Goal: Transaction & Acquisition: Purchase product/service

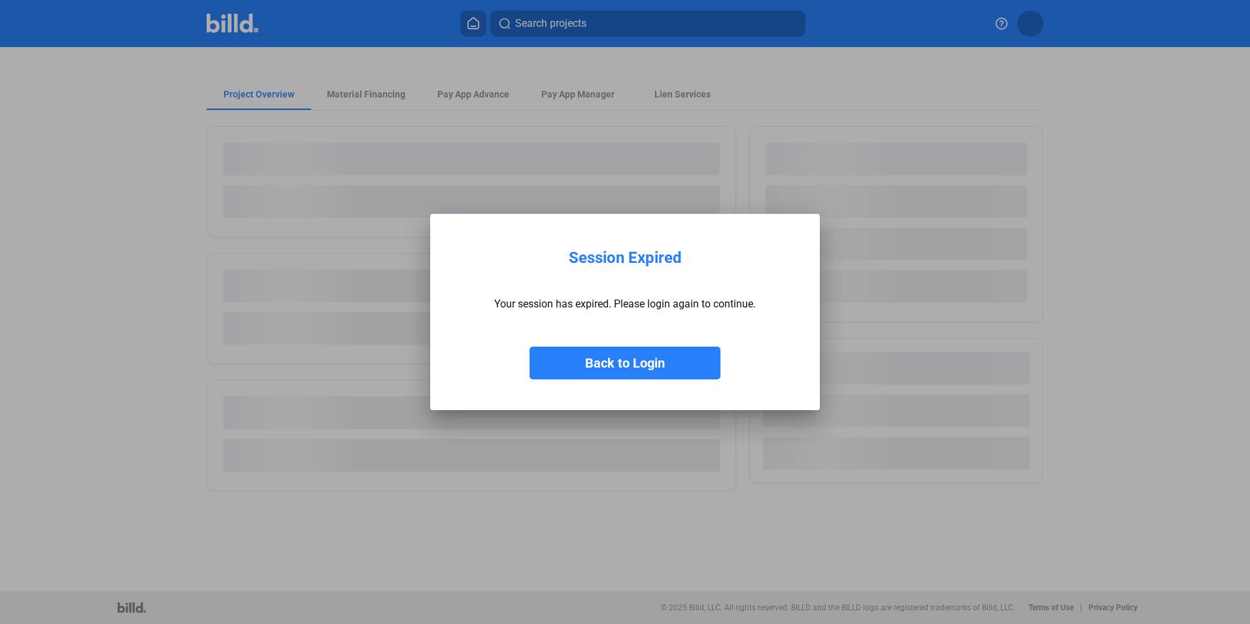
click at [670, 362] on button "Back to Login" at bounding box center [625, 363] width 191 height 33
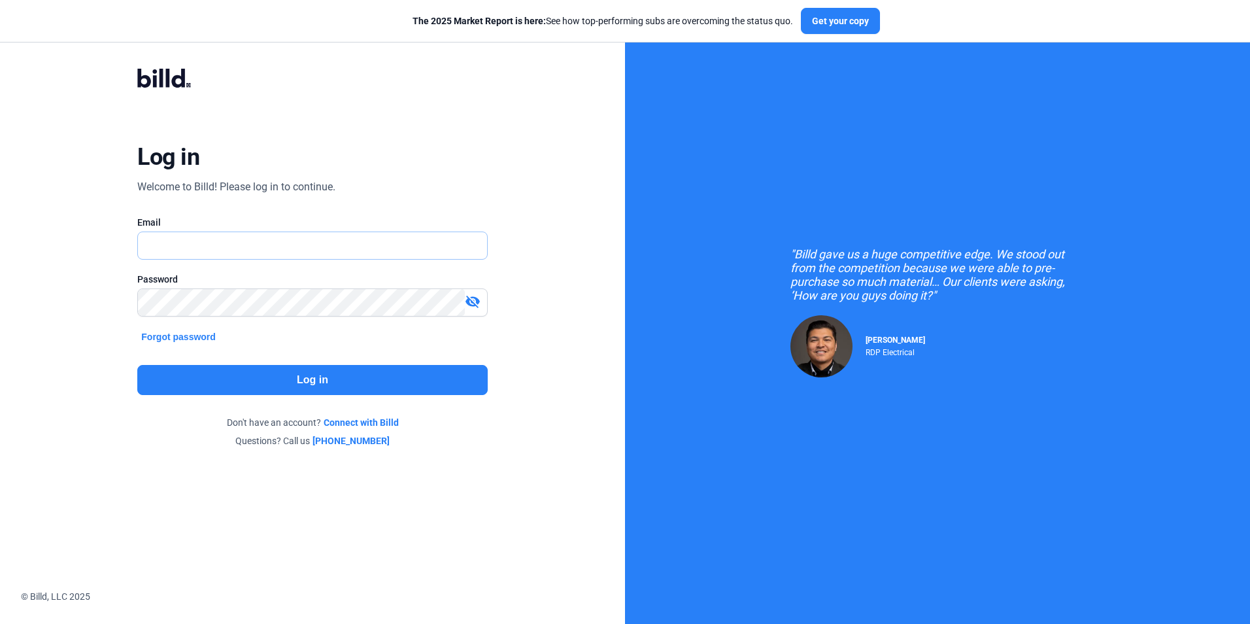
type input "[EMAIL_ADDRESS][DOMAIN_NAME]"
click at [283, 383] on button "Log in" at bounding box center [312, 380] width 350 height 30
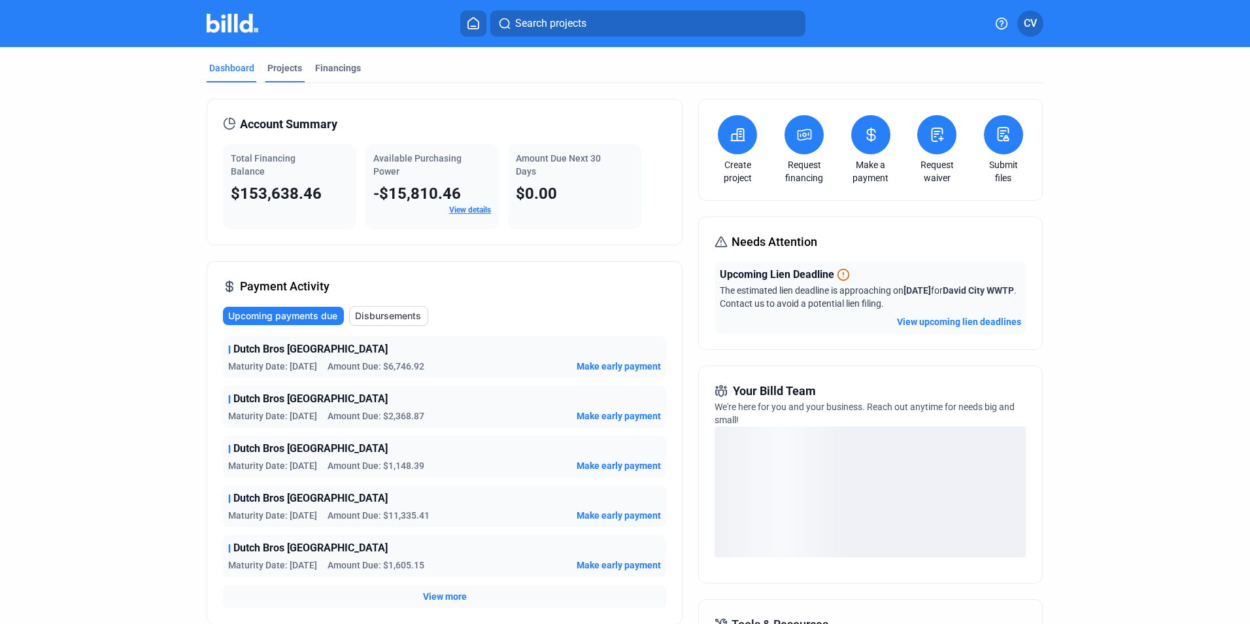
click at [279, 69] on div "Projects" at bounding box center [284, 67] width 35 height 13
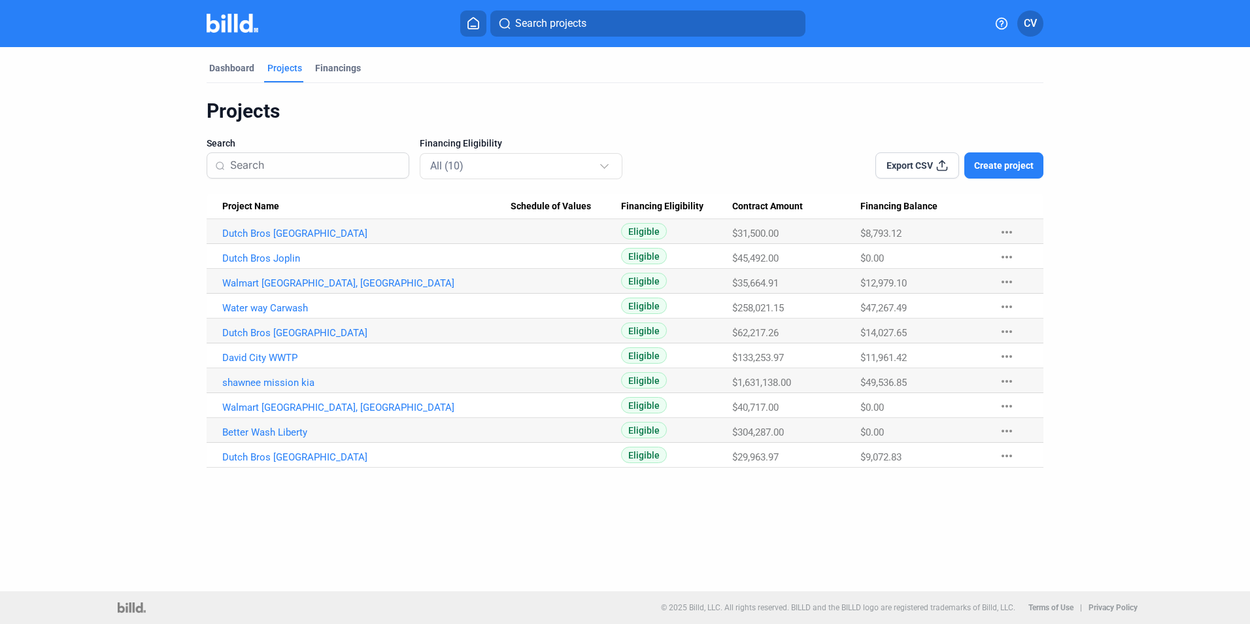
drag, startPoint x: 909, startPoint y: 358, endPoint x: 860, endPoint y: 358, distance: 48.4
click at [860, 358] on span "$11,961.42" at bounding box center [883, 358] width 46 height 12
drag, startPoint x: 860, startPoint y: 358, endPoint x: 915, endPoint y: 360, distance: 54.9
click at [915, 360] on div "$11,961.42" at bounding box center [923, 358] width 126 height 12
drag, startPoint x: 908, startPoint y: 358, endPoint x: 857, endPoint y: 360, distance: 51.7
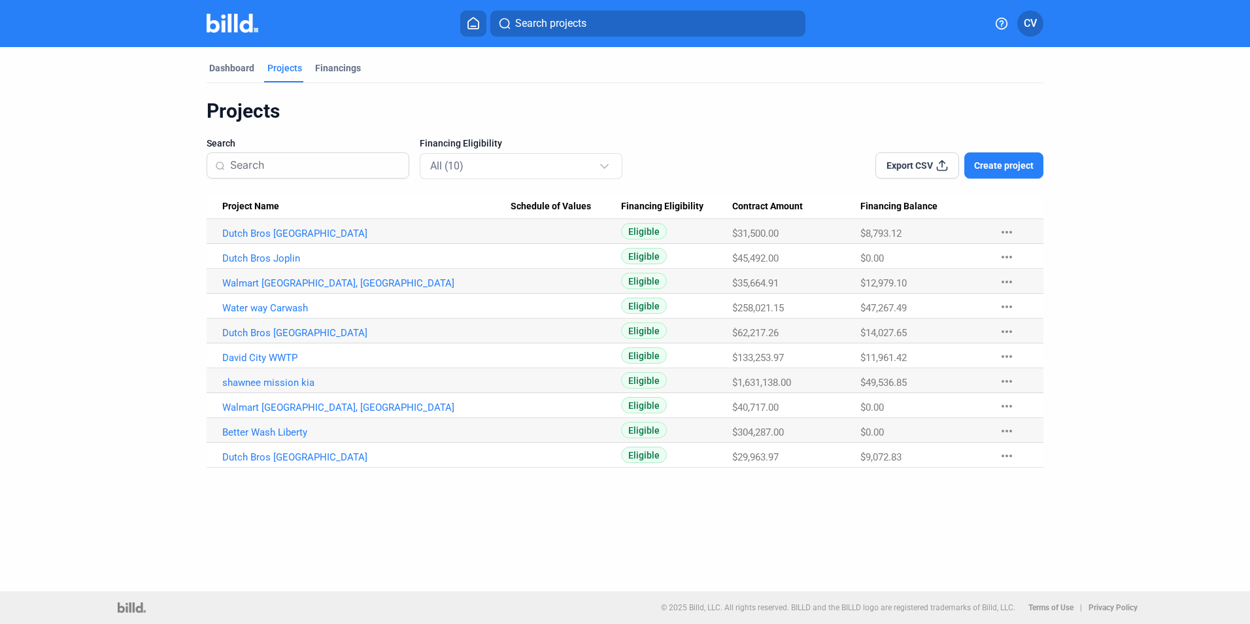
click at [857, 360] on tr "David City WWTP Eligible $133,253.97 $11,961.42 more_horiz" at bounding box center [625, 355] width 837 height 25
drag, startPoint x: 857, startPoint y: 360, endPoint x: 917, endPoint y: 357, distance: 60.9
click at [917, 357] on div "$11,961.42" at bounding box center [923, 358] width 126 height 12
click at [279, 357] on link "David City WWTP" at bounding box center [366, 358] width 288 height 12
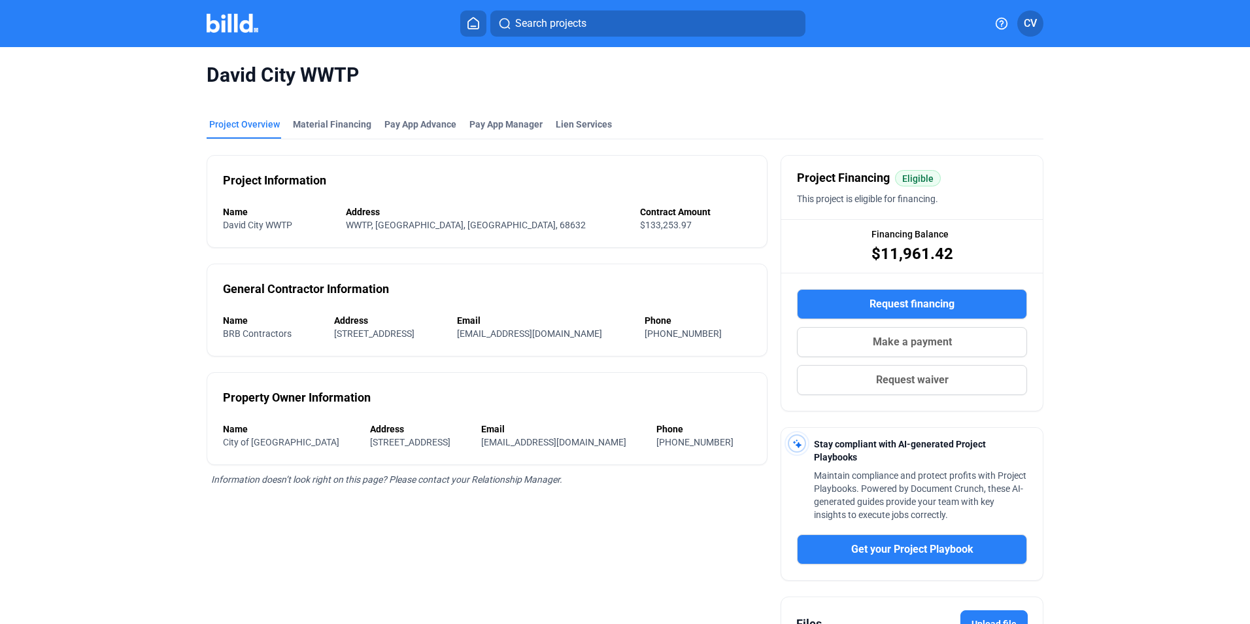
drag, startPoint x: 870, startPoint y: 252, endPoint x: 961, endPoint y: 252, distance: 91.5
click at [961, 252] on div "Financing Balance $11,961.42" at bounding box center [912, 246] width 262 height 52
click at [789, 392] on div "Request financing Make a payment Request waiver" at bounding box center [912, 341] width 262 height 137
click at [350, 123] on div "Material Financing" at bounding box center [332, 124] width 78 height 13
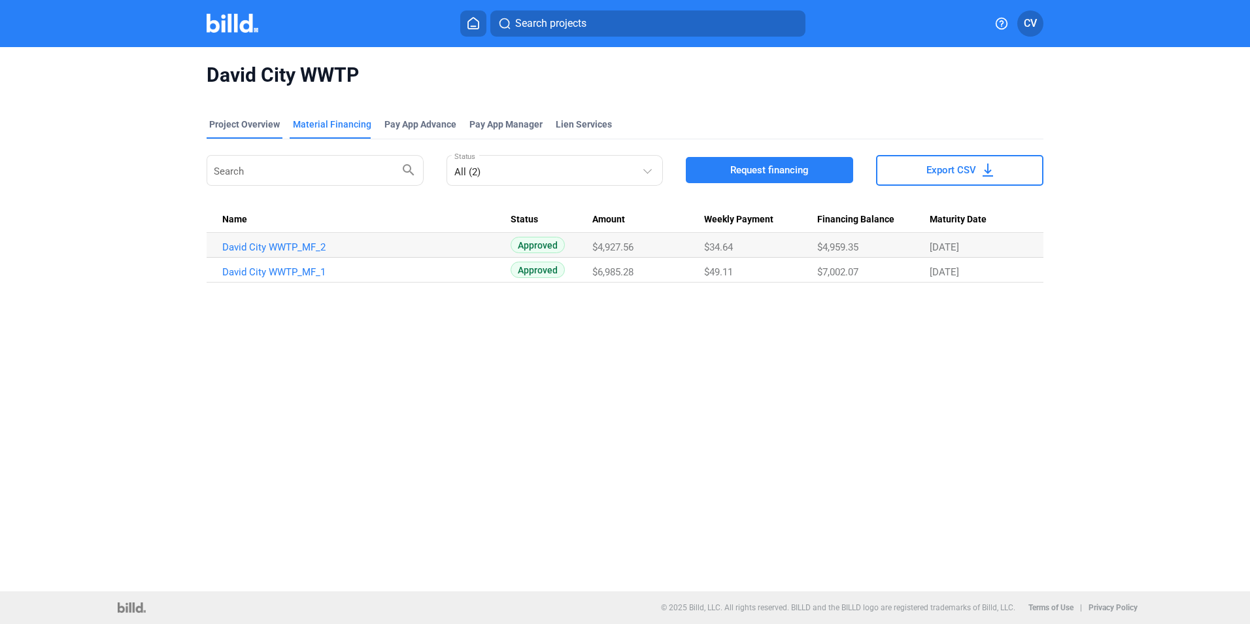
click at [254, 125] on div "Project Overview" at bounding box center [244, 124] width 71 height 13
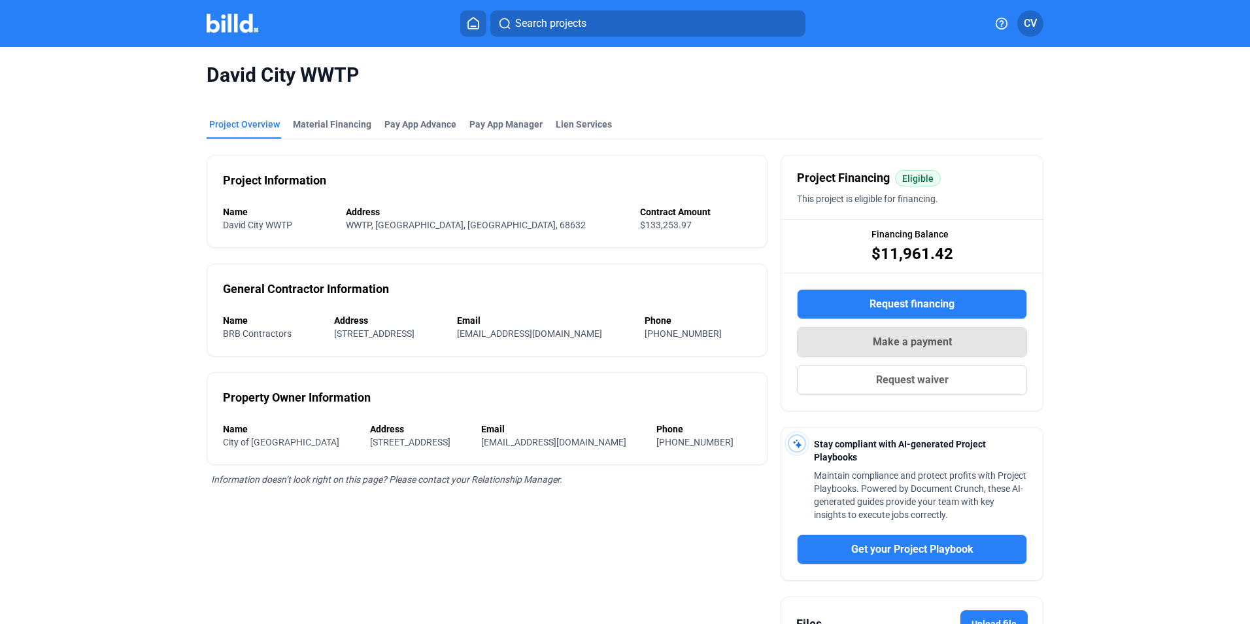
click at [916, 338] on span "Make a payment" at bounding box center [912, 342] width 79 height 16
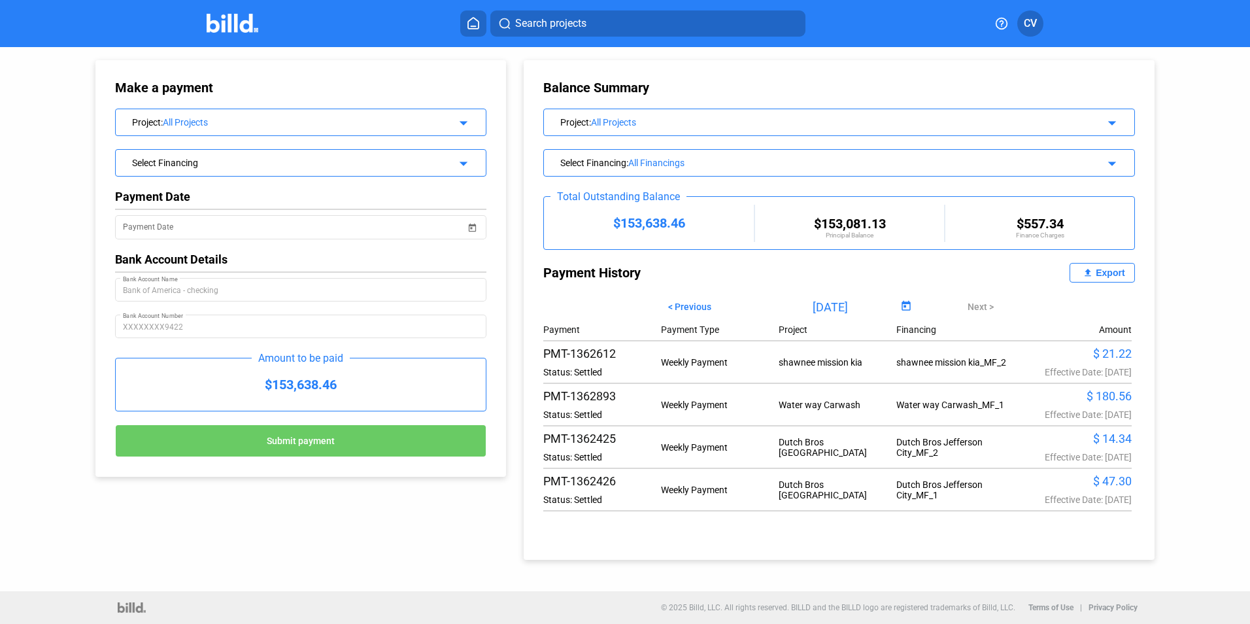
click at [403, 121] on div "All Projects" at bounding box center [299, 122] width 273 height 10
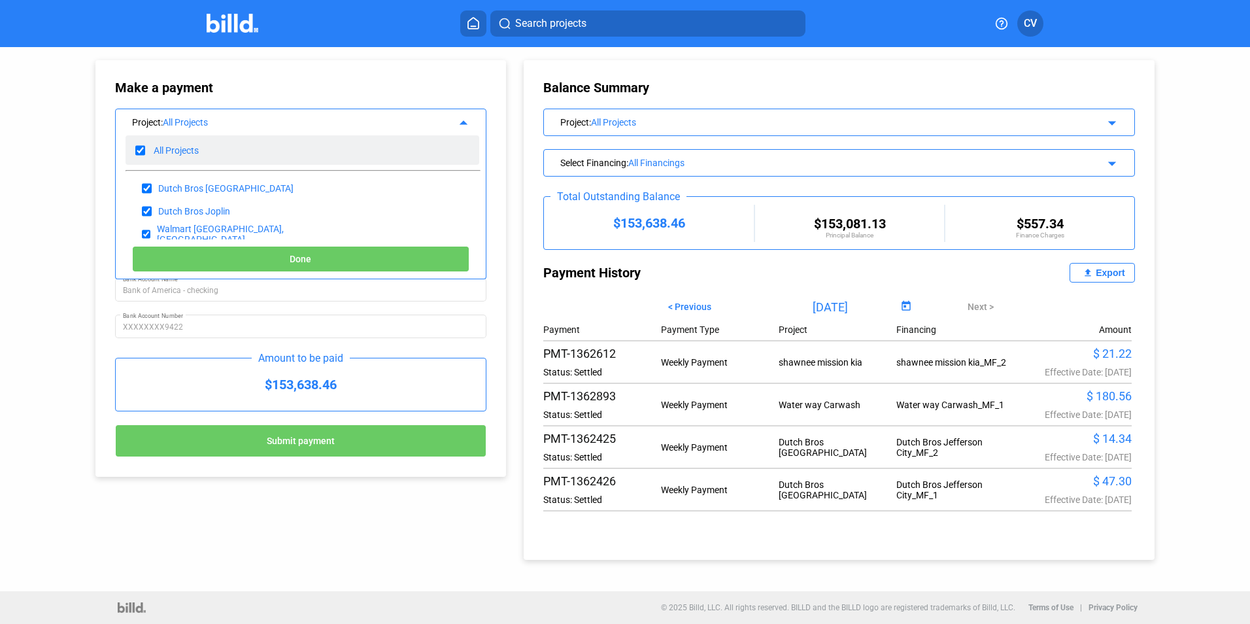
click at [175, 147] on div "All Projects" at bounding box center [176, 150] width 45 height 10
checkbox input "false"
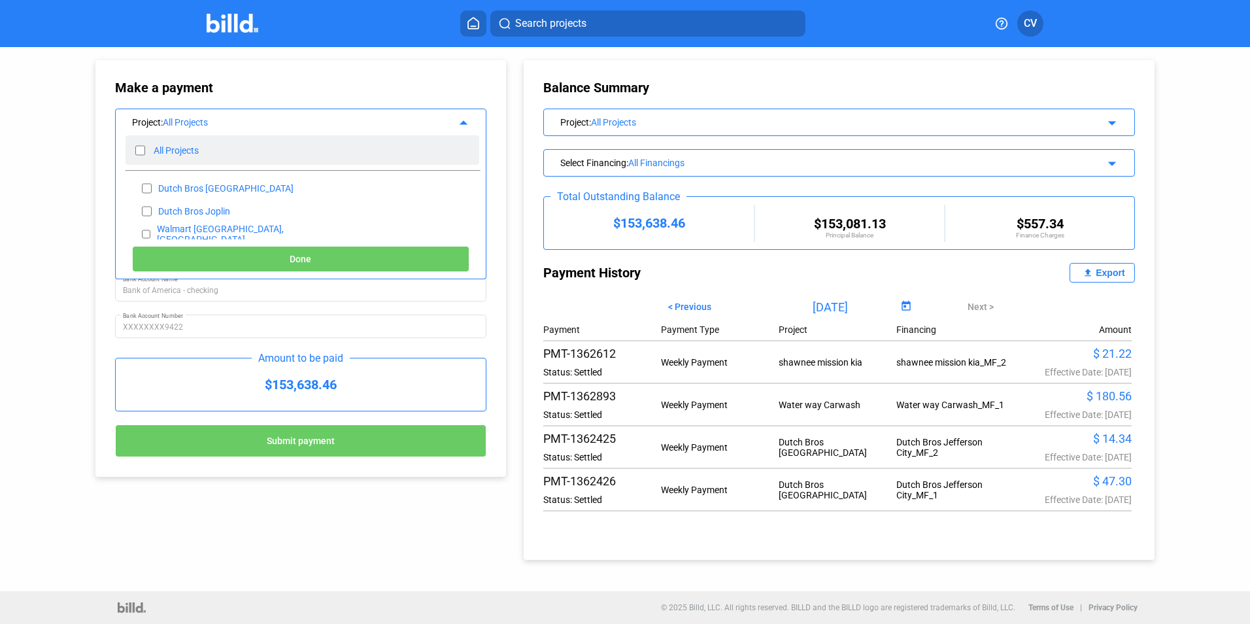
checkbox input "false"
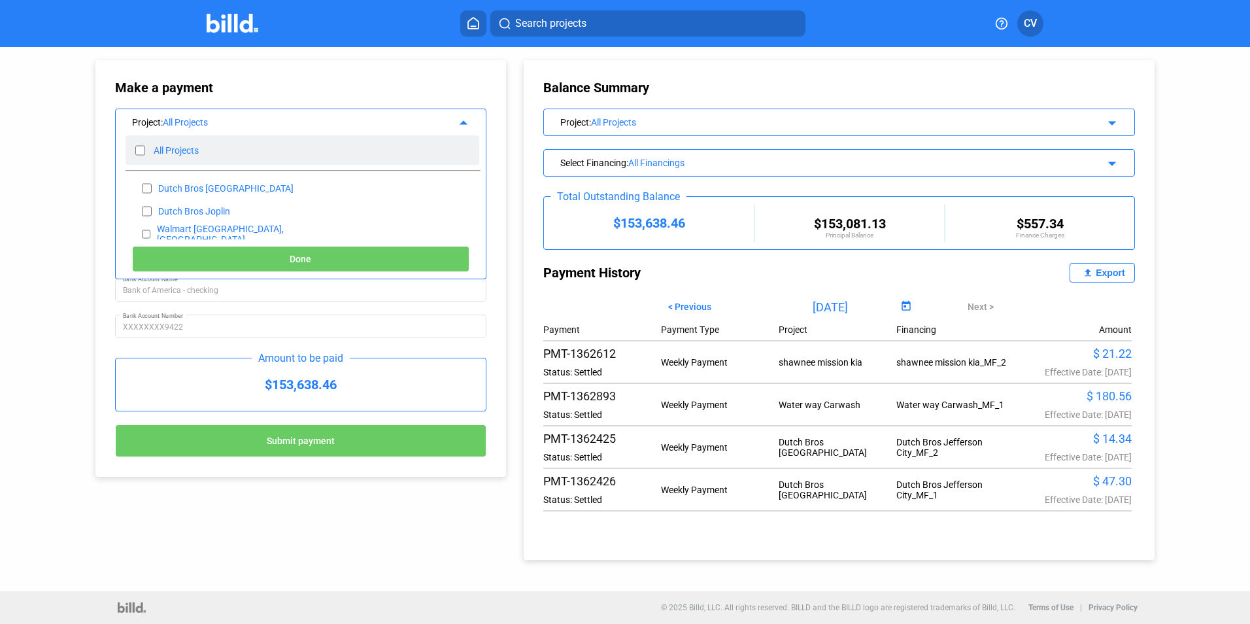
checkbox input "false"
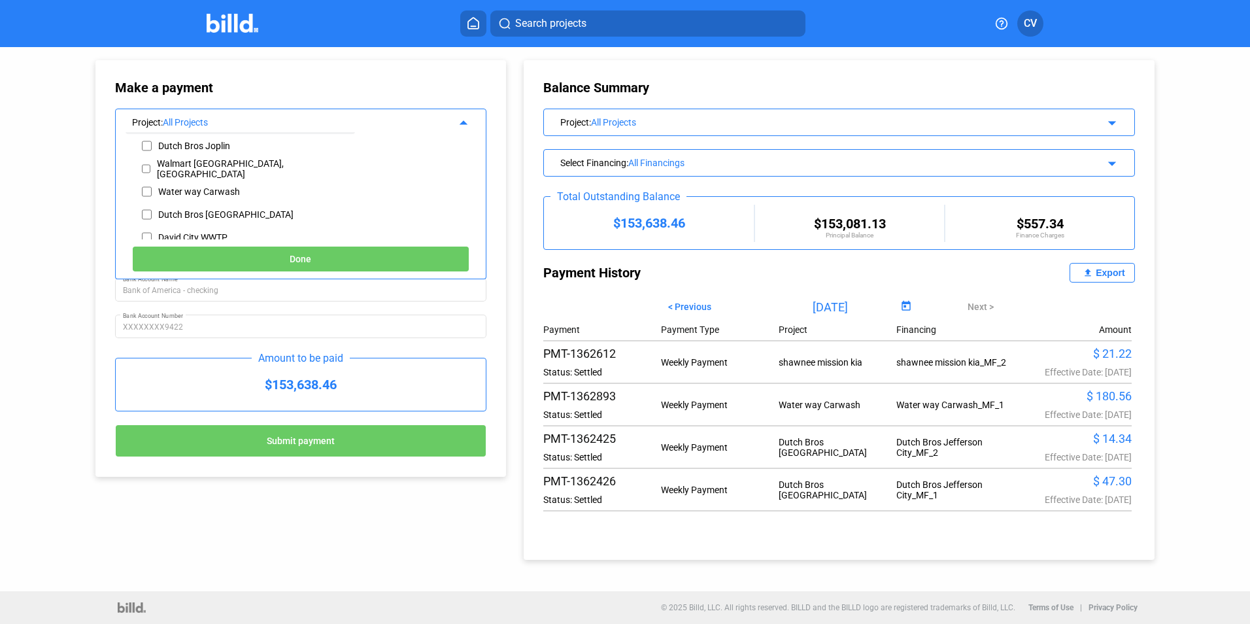
scroll to position [131, 0]
click at [241, 163] on div "David City WWTP" at bounding box center [241, 171] width 230 height 23
click at [146, 173] on input "checkbox" at bounding box center [147, 172] width 10 height 20
checkbox input "true"
click at [311, 261] on span "Done" at bounding box center [301, 259] width 22 height 10
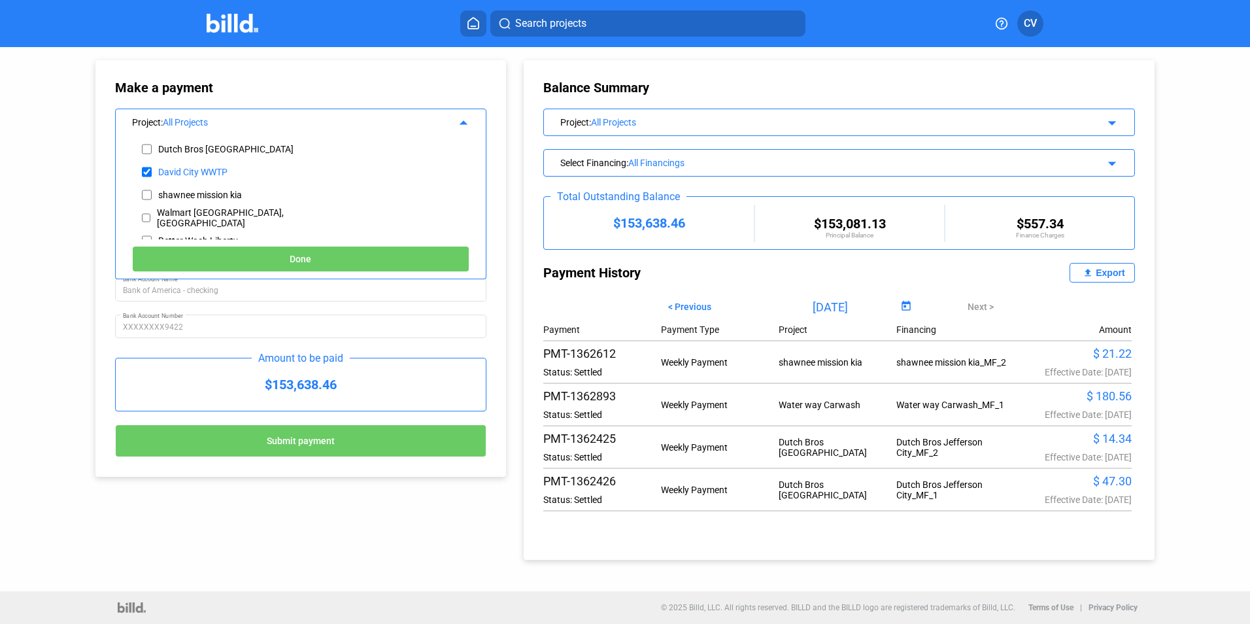
type input "[DATE]"
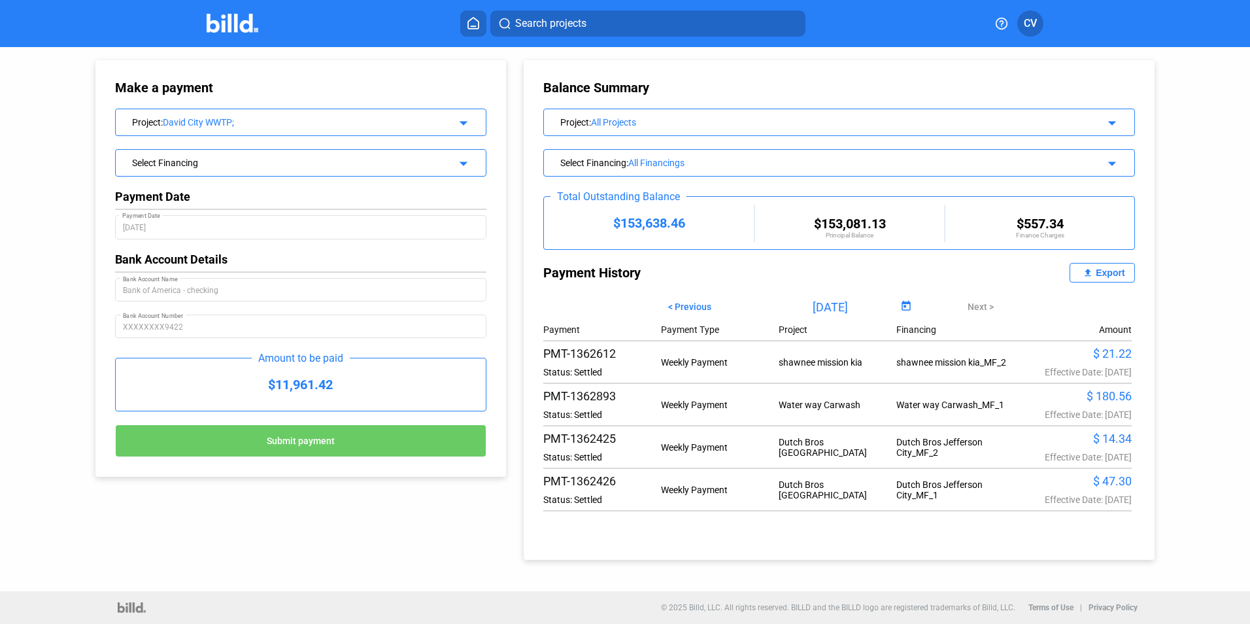
click at [442, 169] on div "Select Financing arrow_drop_down" at bounding box center [301, 161] width 370 height 23
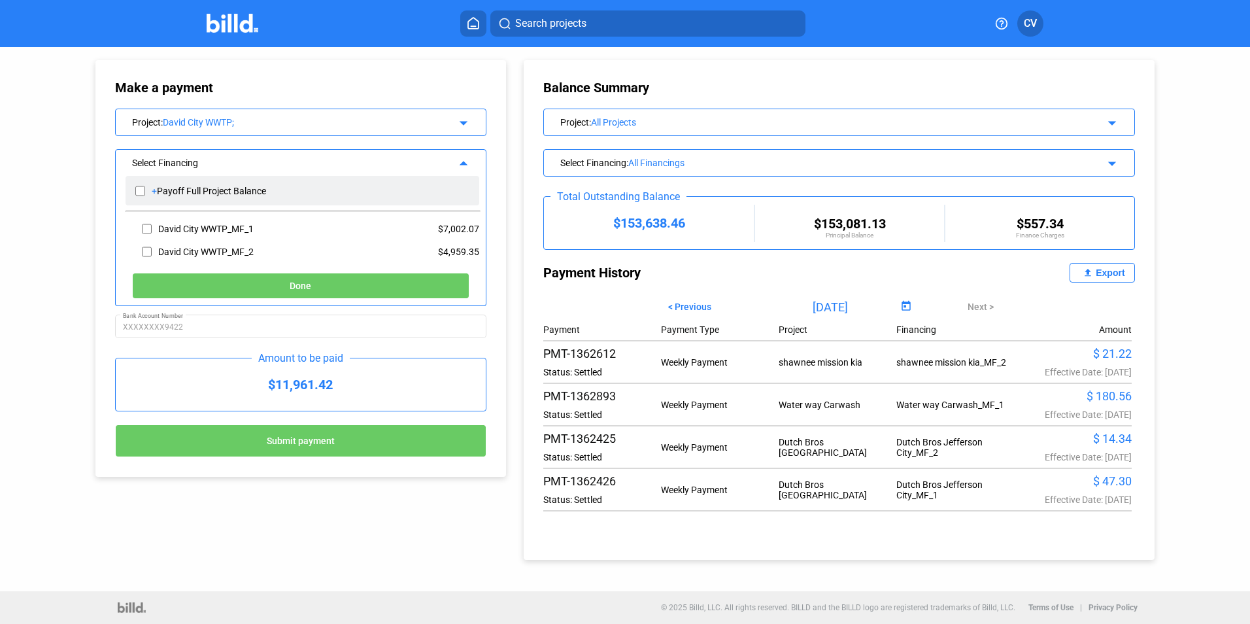
click at [184, 194] on div "Payoff Full Project Balance" at bounding box center [211, 191] width 109 height 10
checkbox input "true"
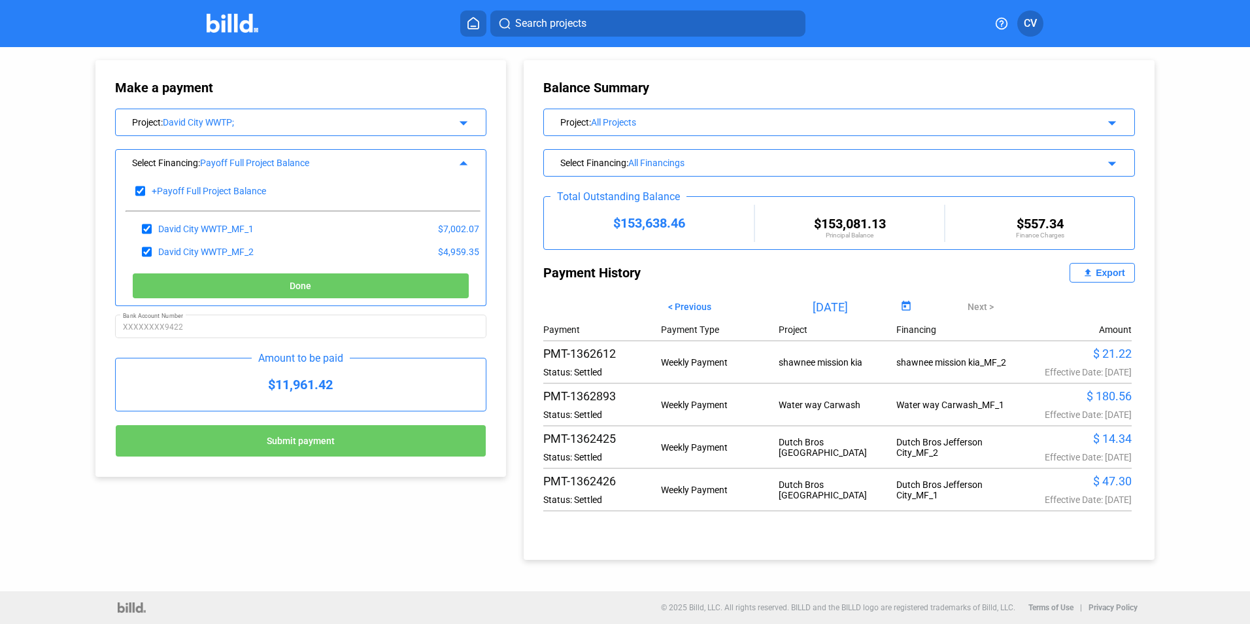
click at [304, 282] on span "Done" at bounding box center [301, 286] width 22 height 10
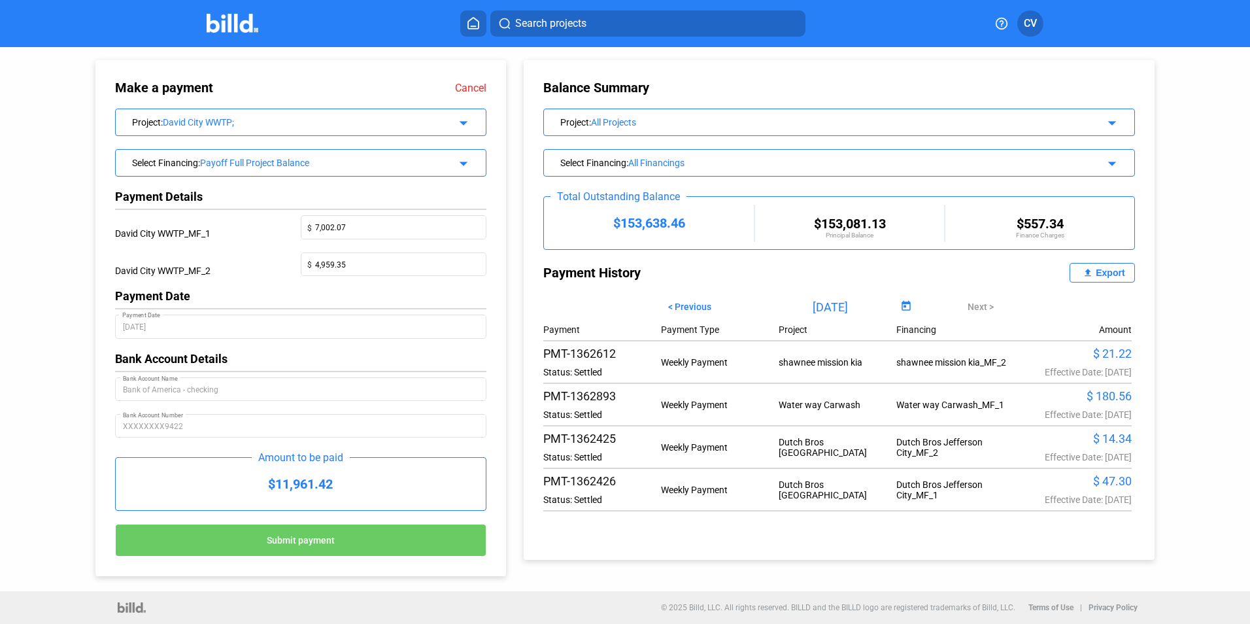
drag, startPoint x: 250, startPoint y: 379, endPoint x: 162, endPoint y: 364, distance: 89.4
click at [247, 379] on div "Bank of America - checking Bank Account Name" at bounding box center [301, 388] width 356 height 26
click at [308, 542] on span "Submit payment" at bounding box center [301, 541] width 68 height 10
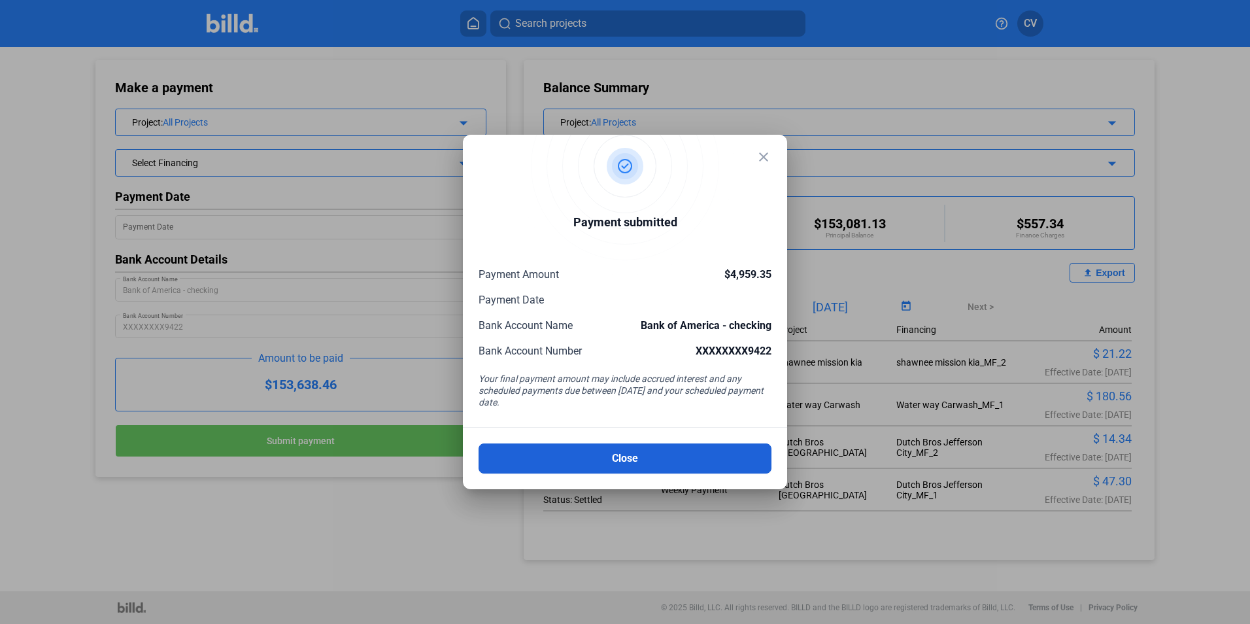
click at [576, 456] on button "Close" at bounding box center [625, 458] width 293 height 30
